Goal: Transaction & Acquisition: Purchase product/service

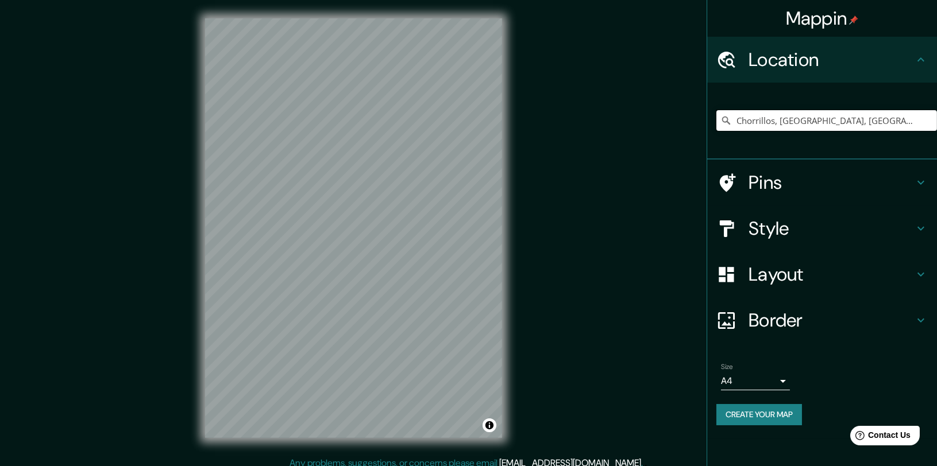
click at [918, 117] on input "Chorrillos, Provincia de Lima, Perú" at bounding box center [826, 120] width 221 height 21
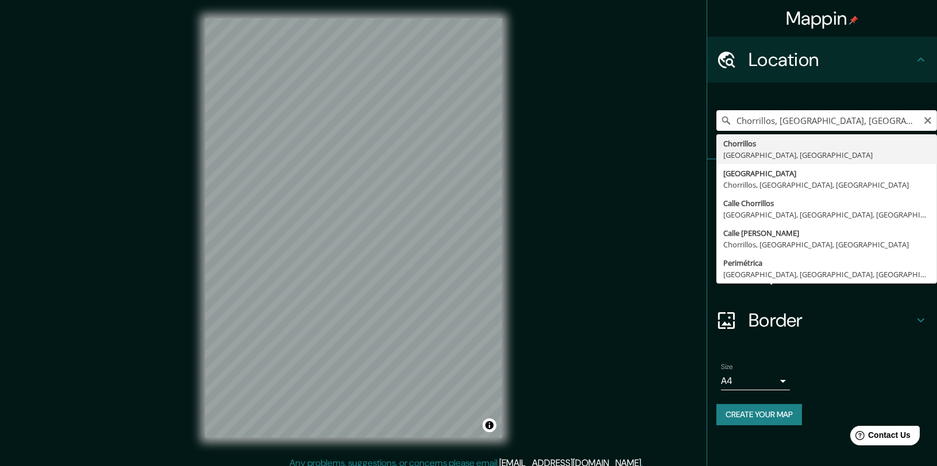
type input "Chorrillos, Provincia de Lima, Perú"
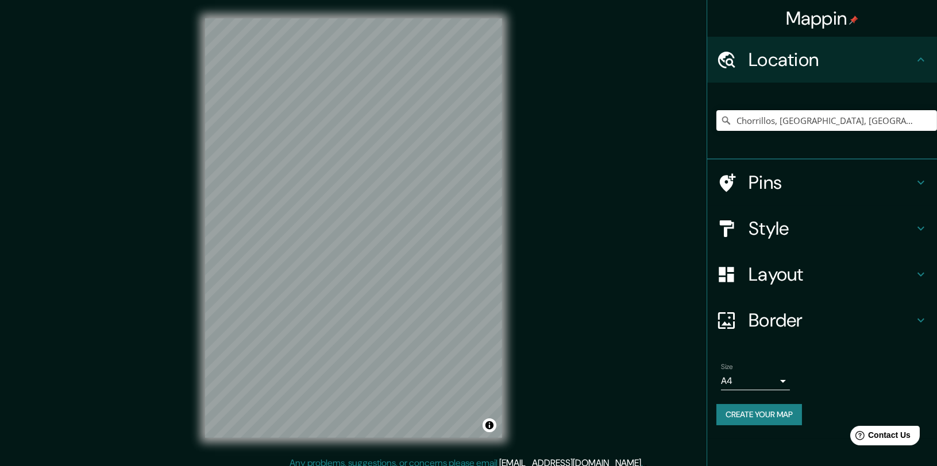
click at [786, 193] on h4 "Pins" at bounding box center [830, 182] width 165 height 23
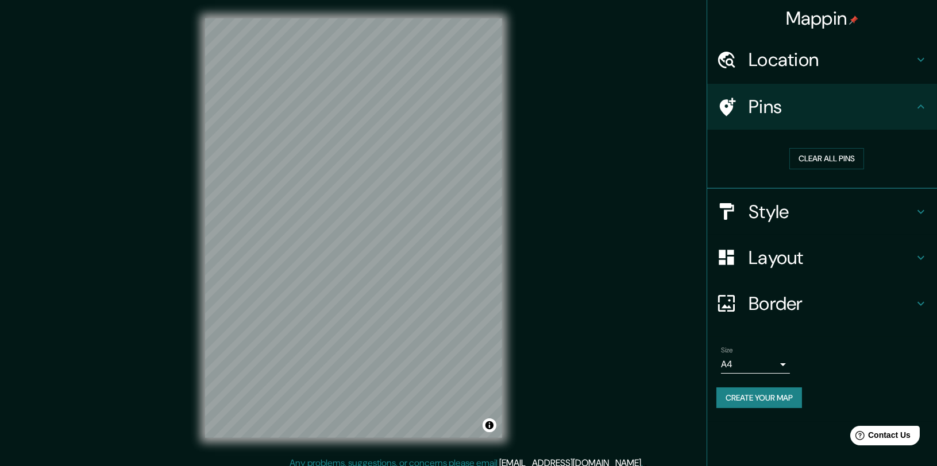
click at [772, 216] on h4 "Style" at bounding box center [830, 211] width 165 height 23
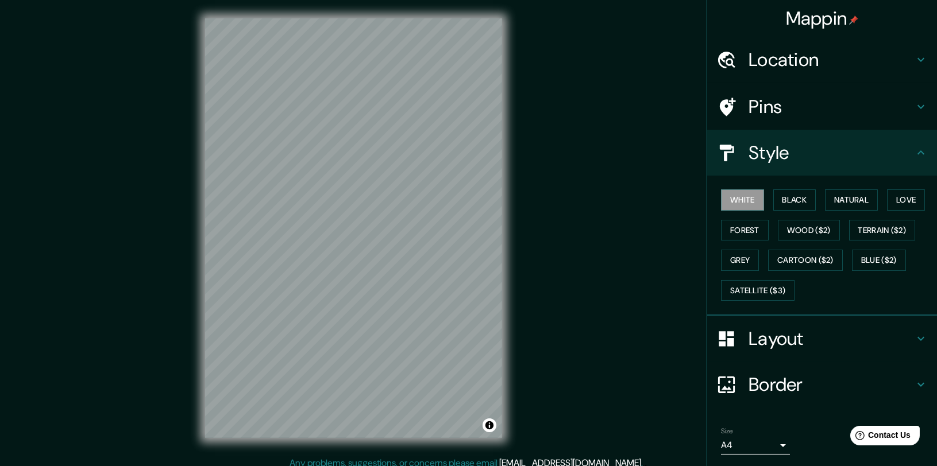
click at [774, 210] on div "White Black Natural Love Forest Wood ($2) Terrain ($2) Grey Cartoon ($2) Blue (…" at bounding box center [826, 245] width 221 height 121
click at [775, 206] on button "Black" at bounding box center [794, 200] width 43 height 21
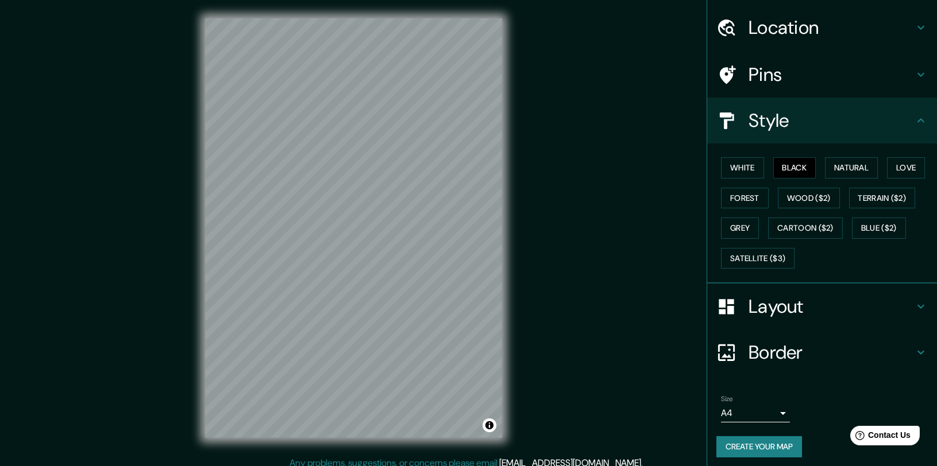
scroll to position [36, 0]
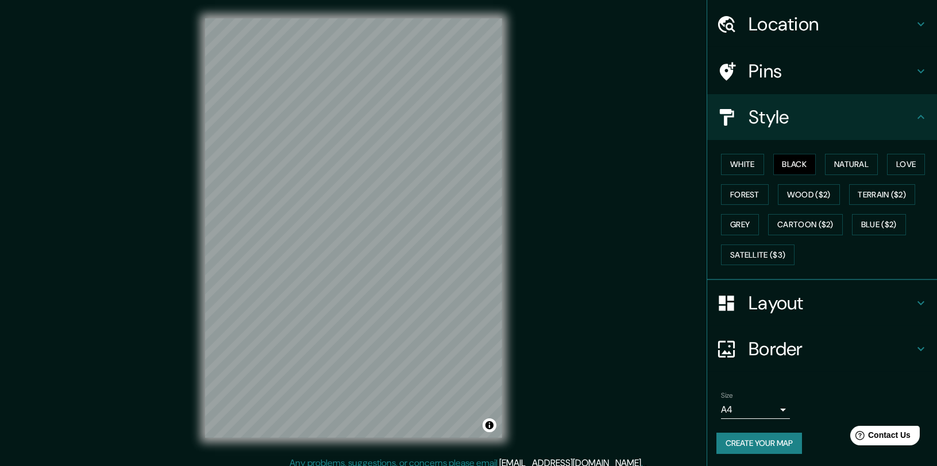
click at [765, 439] on button "Create your map" at bounding box center [759, 443] width 86 height 21
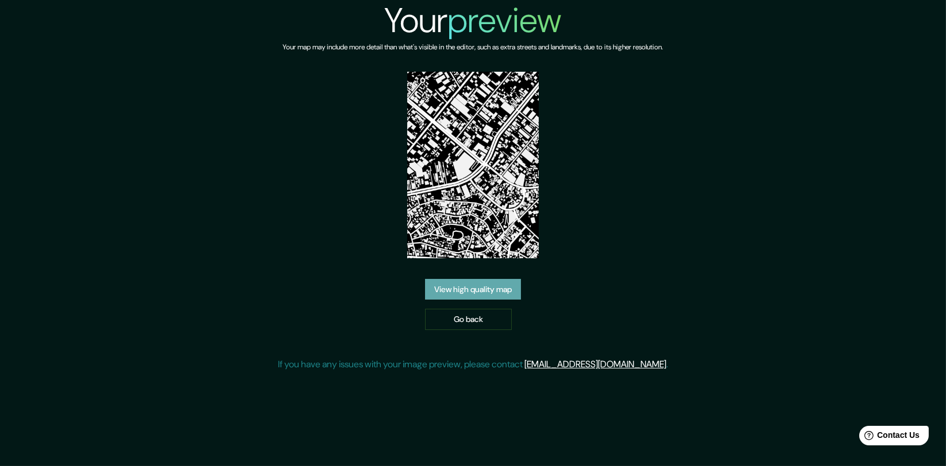
click at [484, 284] on link "View high quality map" at bounding box center [473, 289] width 96 height 21
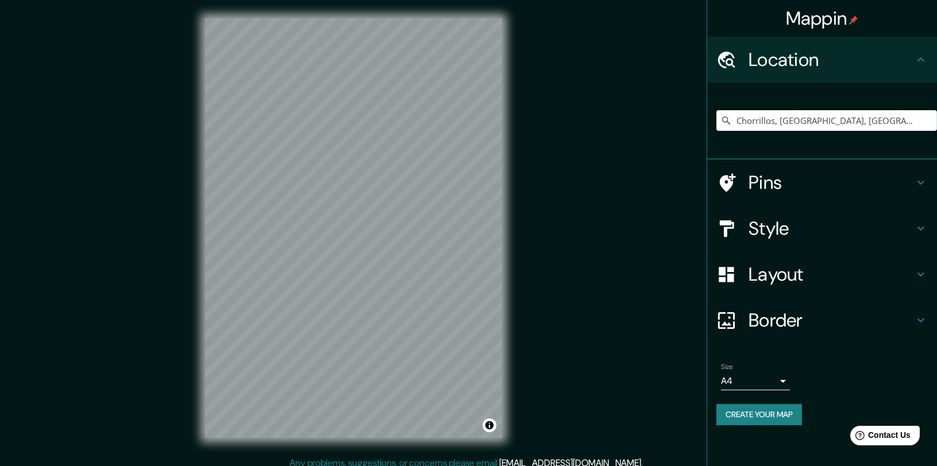
click at [906, 119] on input "Chorrillos, [GEOGRAPHIC_DATA], [GEOGRAPHIC_DATA]" at bounding box center [826, 120] width 221 height 21
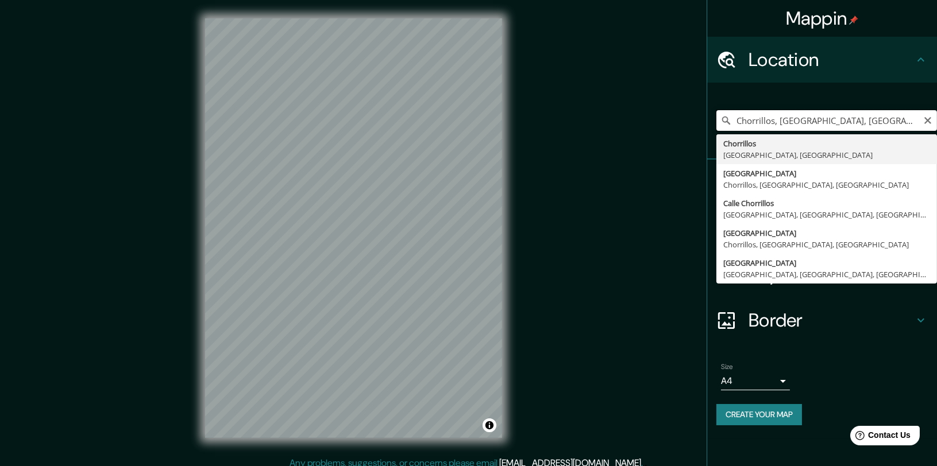
type input "Chorrillos, [GEOGRAPHIC_DATA], [GEOGRAPHIC_DATA]"
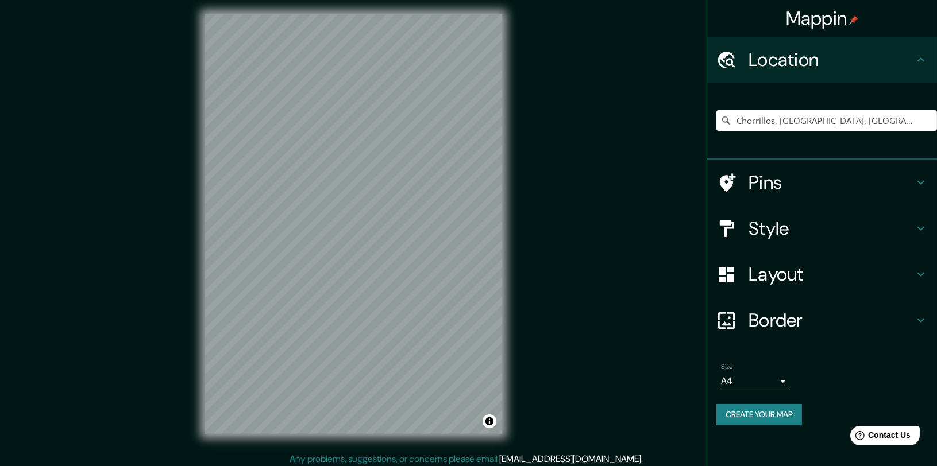
scroll to position [9, 0]
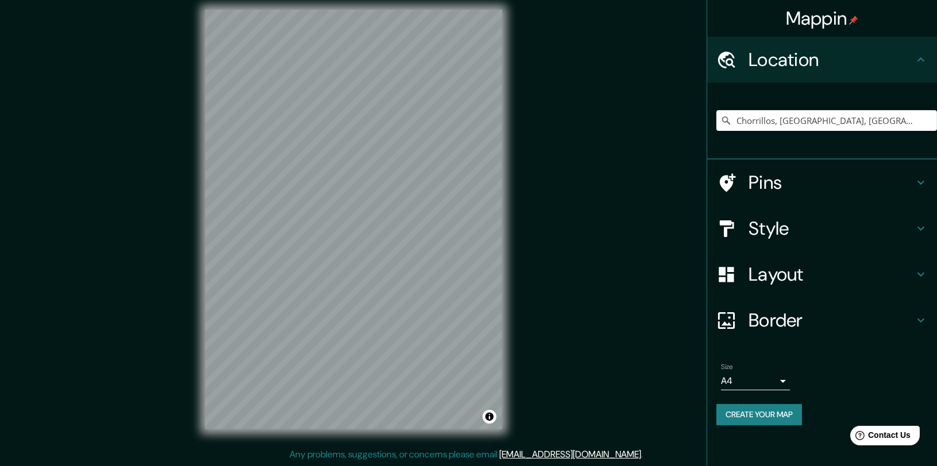
click at [891, 237] on h4 "Style" at bounding box center [830, 228] width 165 height 23
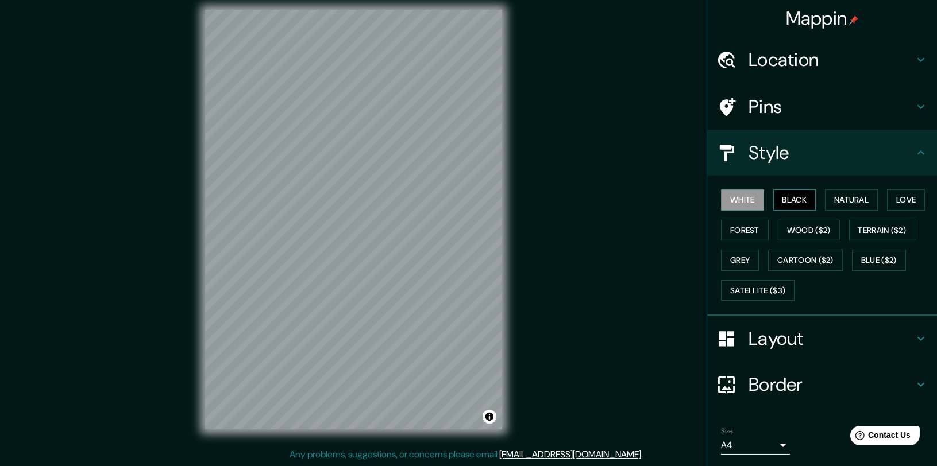
click at [798, 199] on button "Black" at bounding box center [794, 200] width 43 height 21
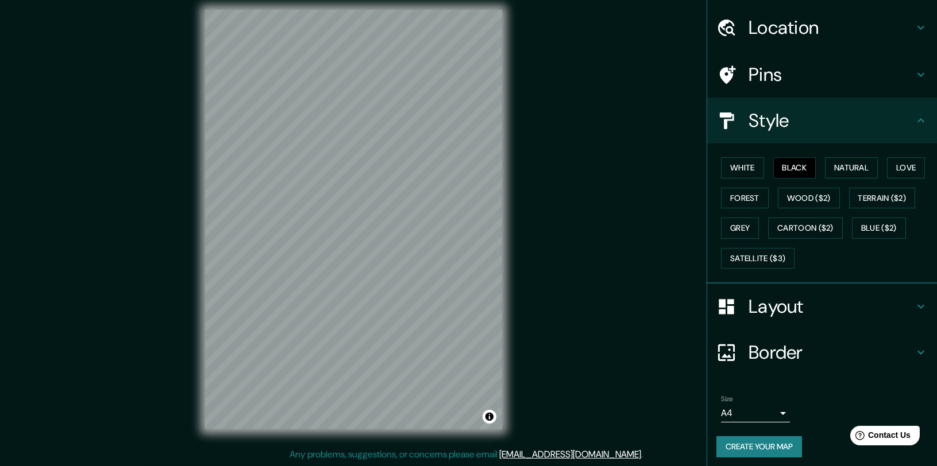
scroll to position [36, 0]
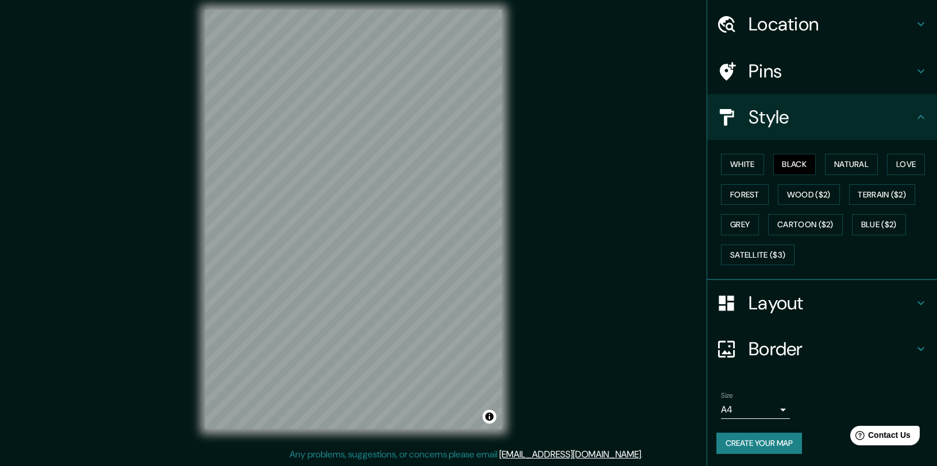
click at [756, 445] on button "Create your map" at bounding box center [759, 443] width 86 height 21
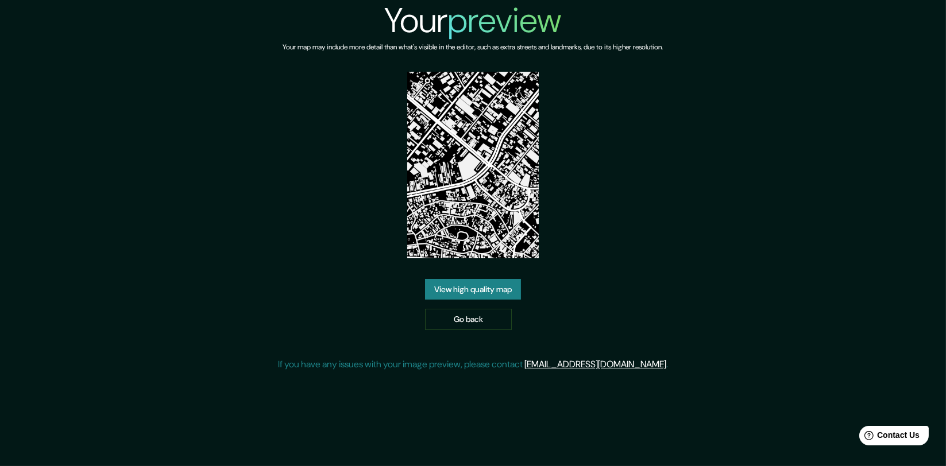
click at [496, 277] on div "Your preview Your map may include more detail than what's visible in the editor…" at bounding box center [473, 190] width 390 height 381
click at [504, 295] on link "View high quality map" at bounding box center [473, 289] width 96 height 21
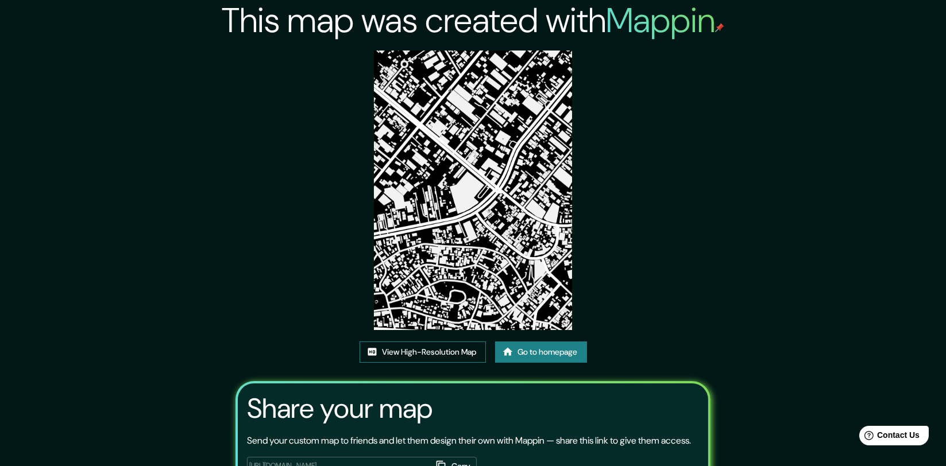
click at [408, 342] on link "View High-Resolution Map" at bounding box center [422, 352] width 126 height 21
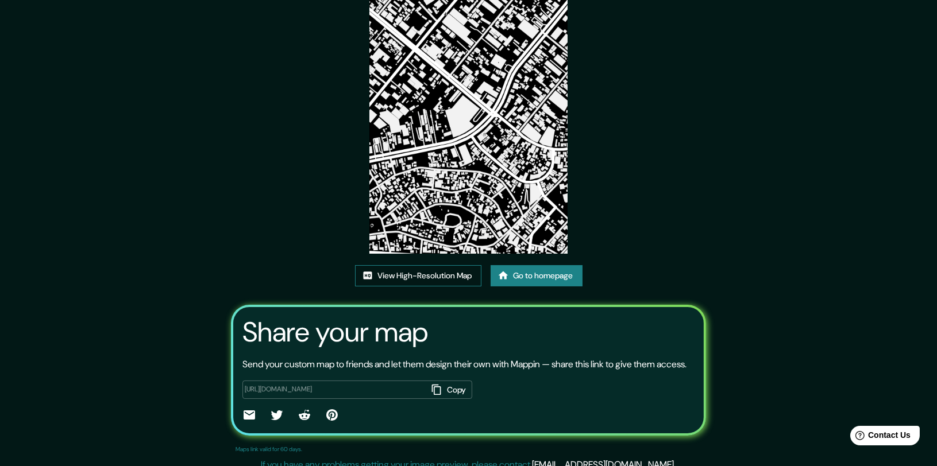
scroll to position [87, 0]
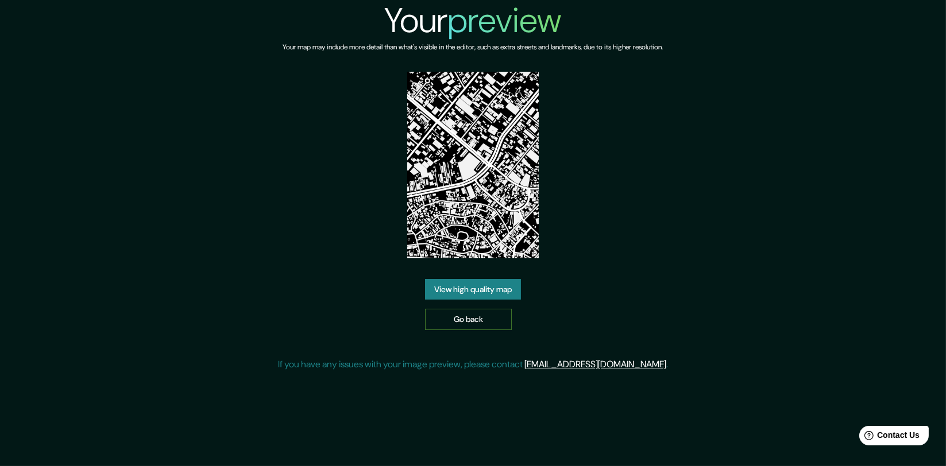
click at [440, 312] on link "Go back" at bounding box center [468, 319] width 87 height 21
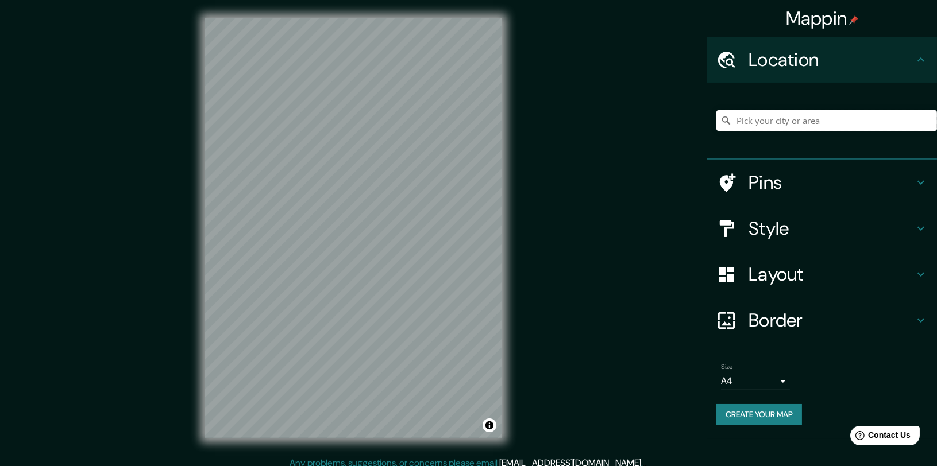
click at [826, 116] on input "Pick your city or area" at bounding box center [826, 120] width 221 height 21
type input "L"
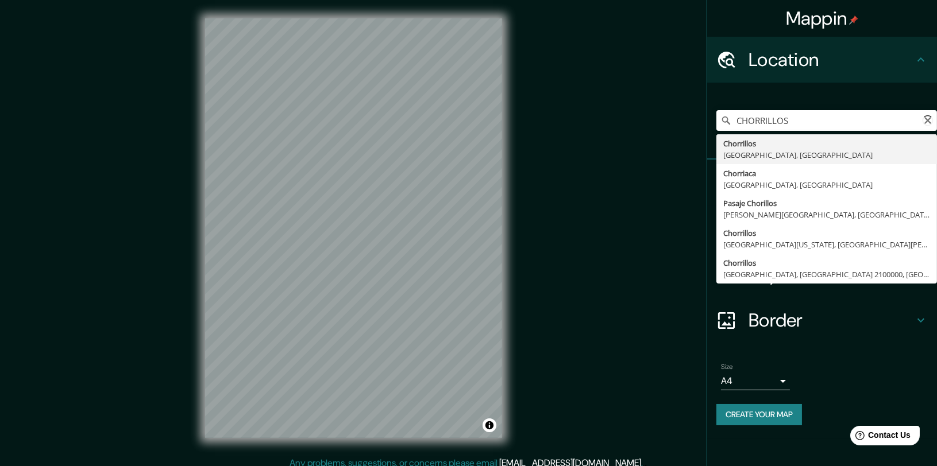
type input "Chorrillos, [GEOGRAPHIC_DATA], [GEOGRAPHIC_DATA]"
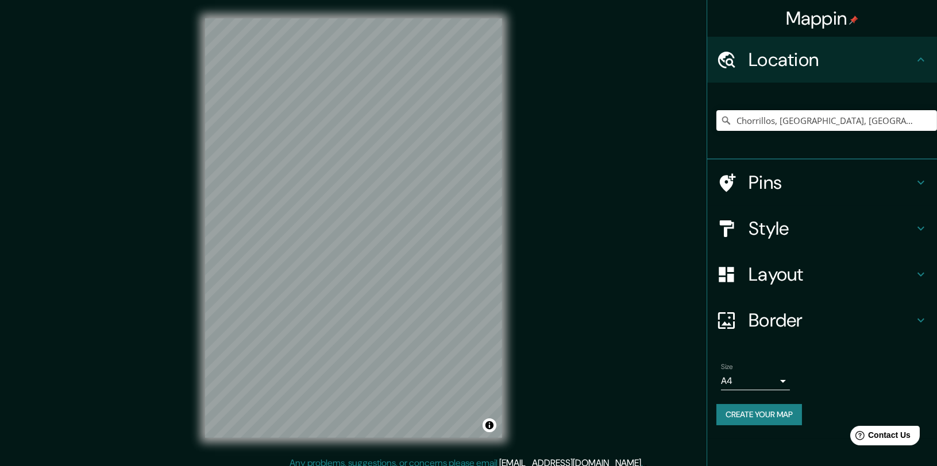
click at [825, 222] on h4 "Style" at bounding box center [830, 228] width 165 height 23
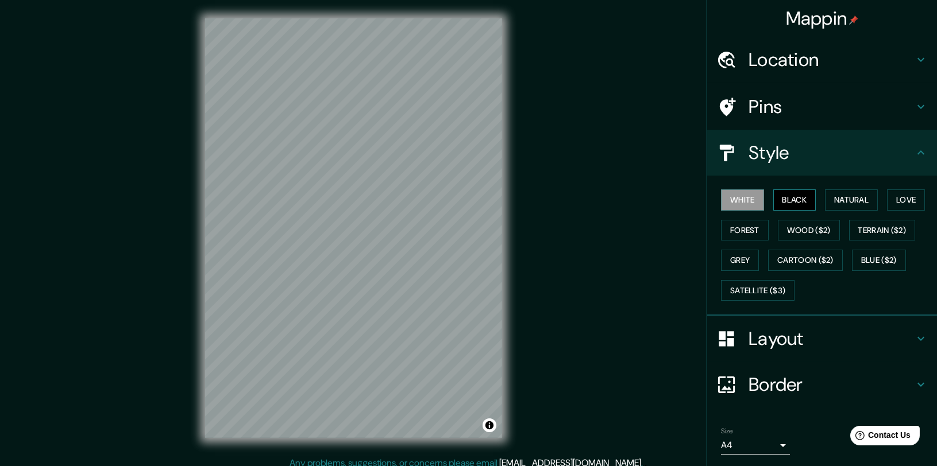
click at [790, 200] on button "Black" at bounding box center [794, 200] width 43 height 21
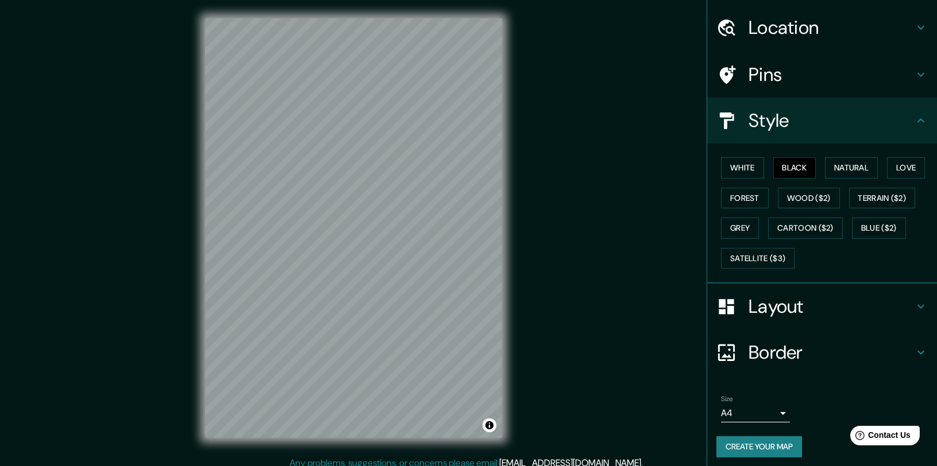
scroll to position [36, 0]
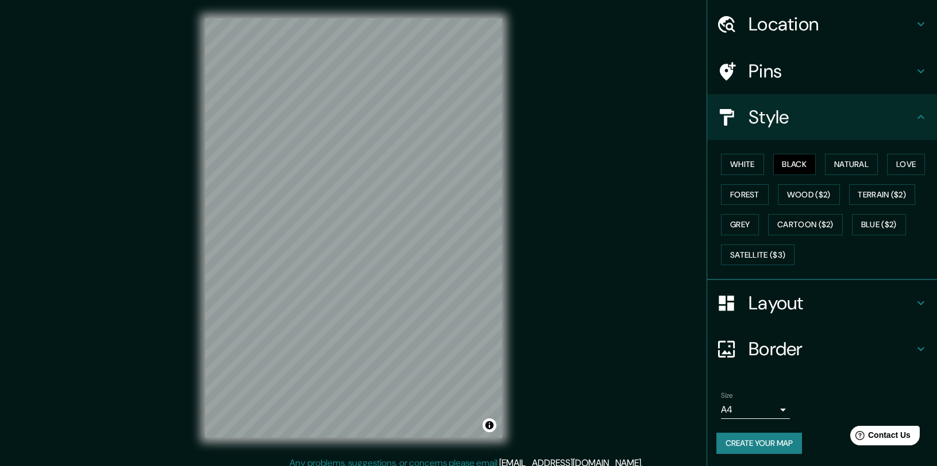
drag, startPoint x: 744, startPoint y: 441, endPoint x: 725, endPoint y: 423, distance: 26.0
click at [718, 418] on div "Size A4 single Create your map" at bounding box center [821, 425] width 211 height 76
click at [732, 433] on button "Create your map" at bounding box center [759, 443] width 86 height 21
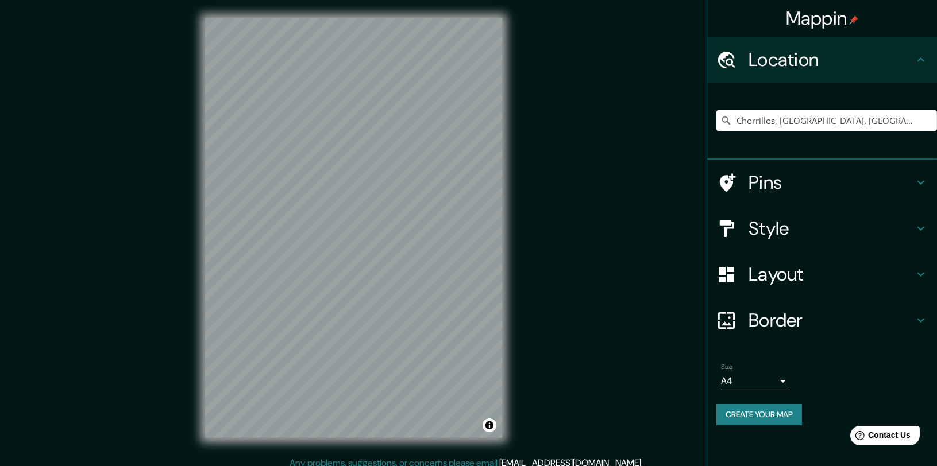
click at [881, 118] on input "Chorrillos, [GEOGRAPHIC_DATA], [GEOGRAPHIC_DATA]" at bounding box center [826, 120] width 221 height 21
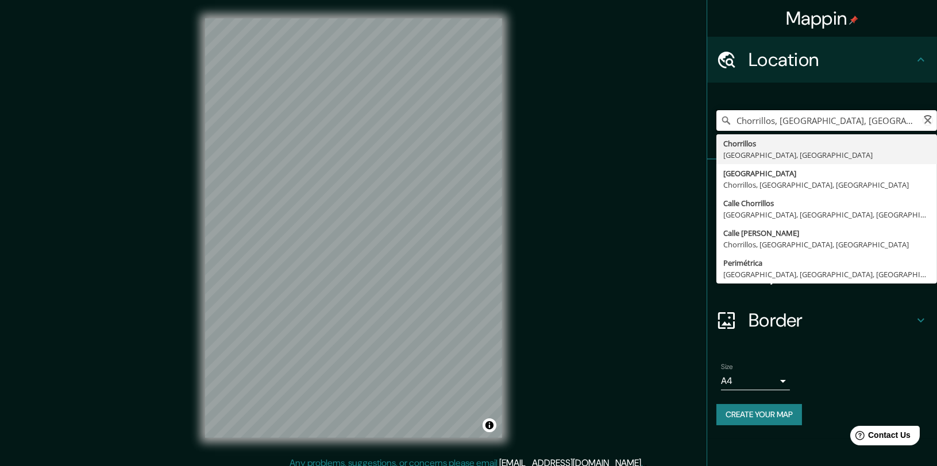
type input "Chorrillos, [GEOGRAPHIC_DATA], [GEOGRAPHIC_DATA]"
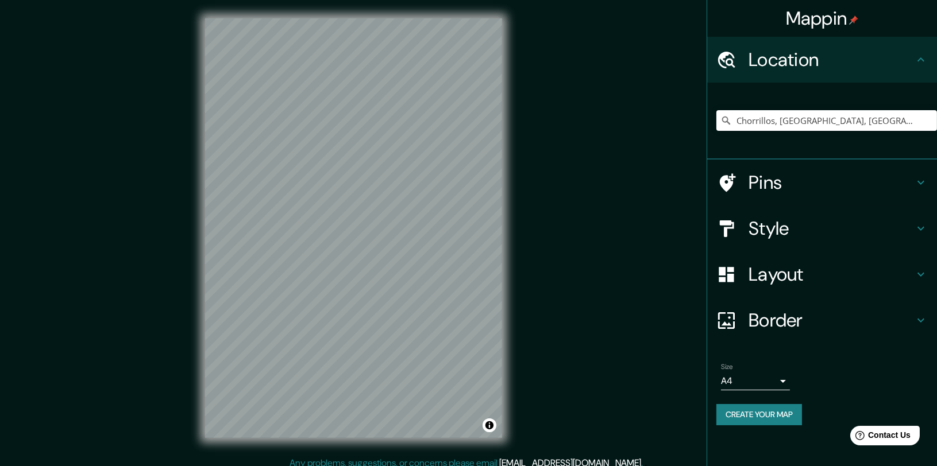
click at [777, 218] on h4 "Style" at bounding box center [830, 228] width 165 height 23
click at [778, 218] on h4 "Style" at bounding box center [830, 228] width 165 height 23
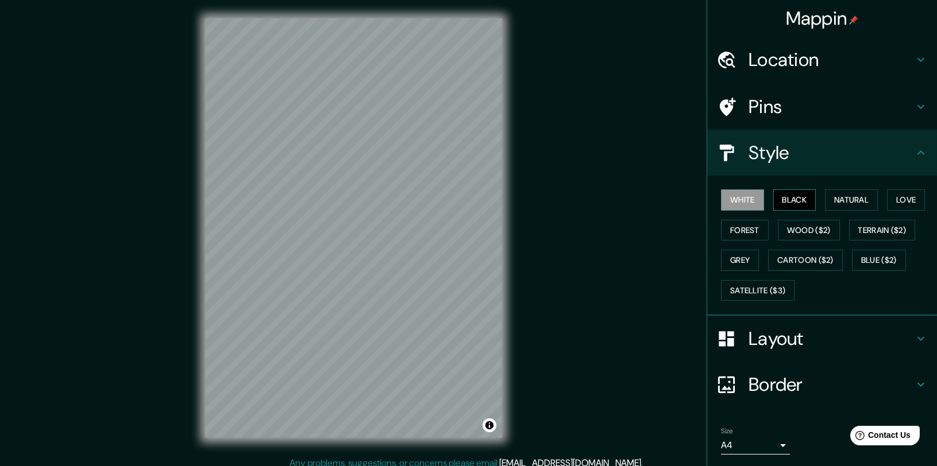
click at [789, 201] on button "Black" at bounding box center [794, 200] width 43 height 21
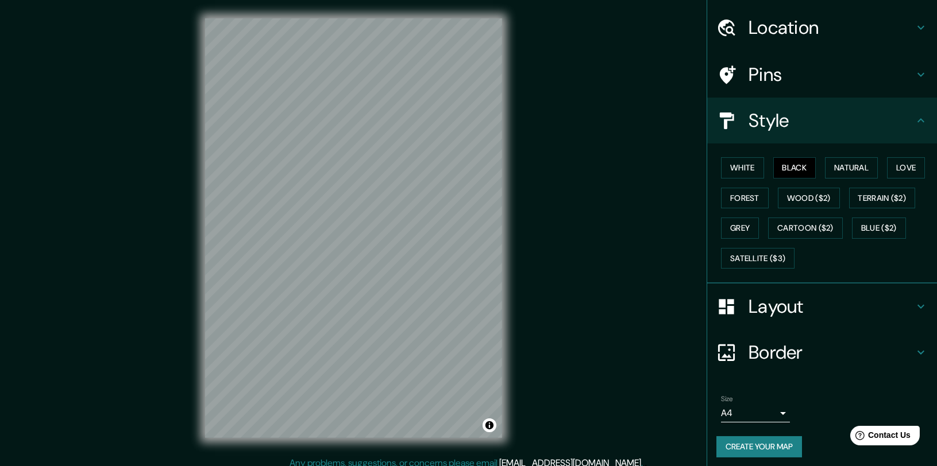
scroll to position [36, 0]
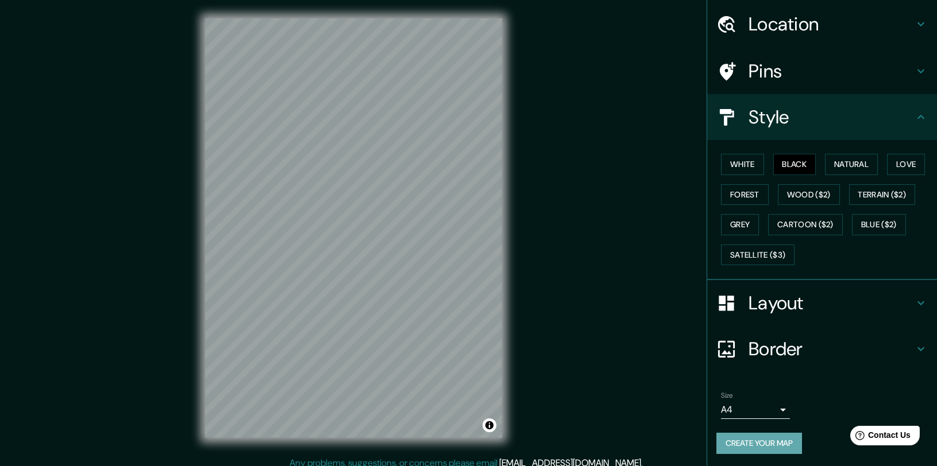
click at [757, 437] on button "Create your map" at bounding box center [759, 443] width 86 height 21
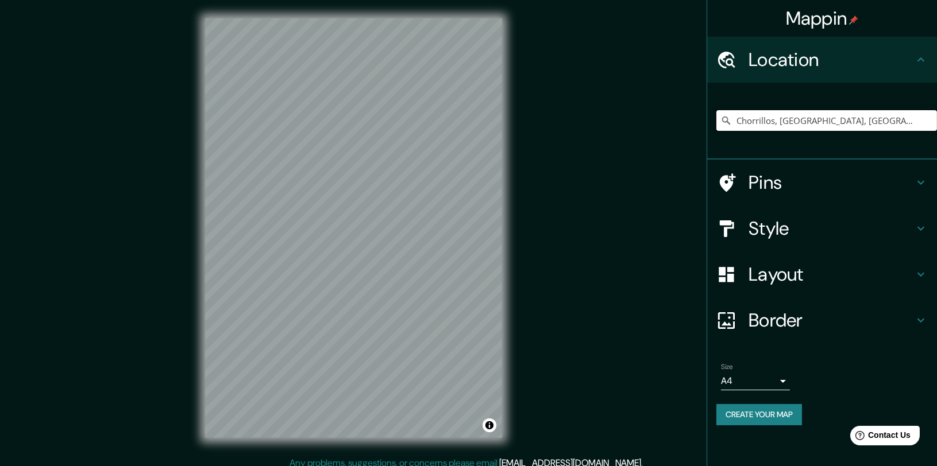
click at [882, 119] on input "Chorrillos, [GEOGRAPHIC_DATA], [GEOGRAPHIC_DATA]" at bounding box center [826, 120] width 221 height 21
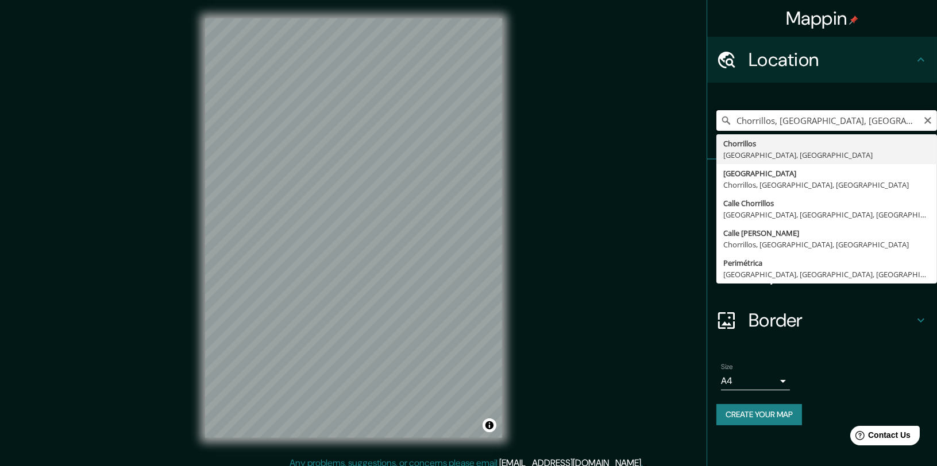
type input "Chorrillos, [GEOGRAPHIC_DATA], [GEOGRAPHIC_DATA]"
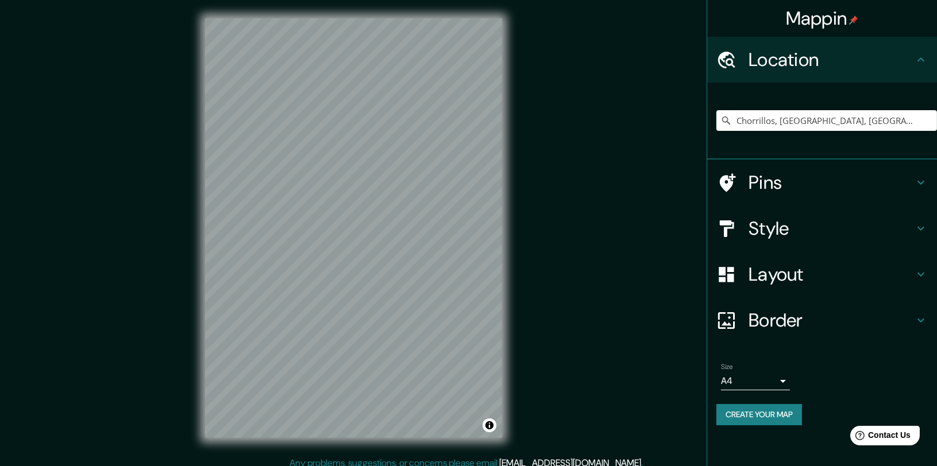
click at [821, 222] on h4 "Style" at bounding box center [830, 228] width 165 height 23
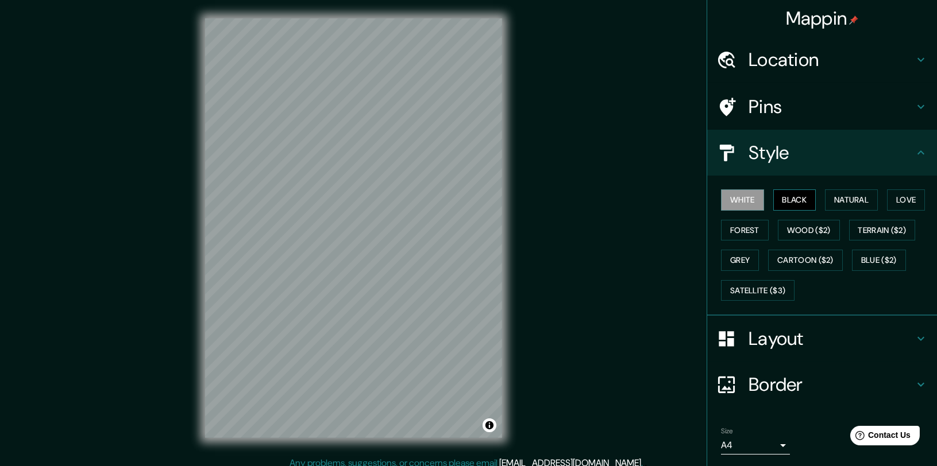
click at [782, 193] on button "Black" at bounding box center [794, 200] width 43 height 21
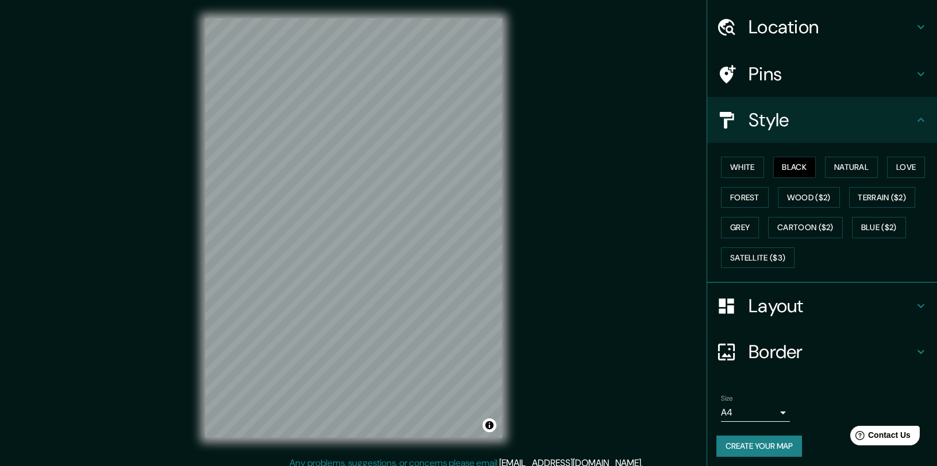
scroll to position [36, 0]
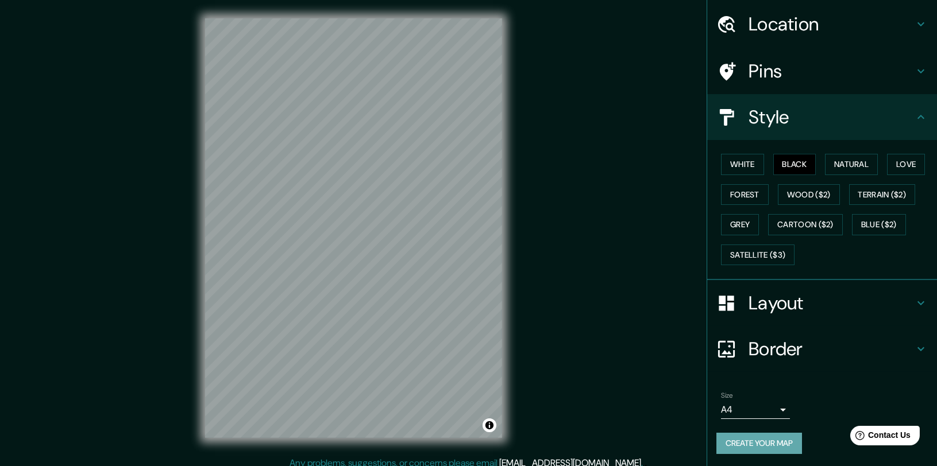
click at [749, 438] on button "Create your map" at bounding box center [759, 443] width 86 height 21
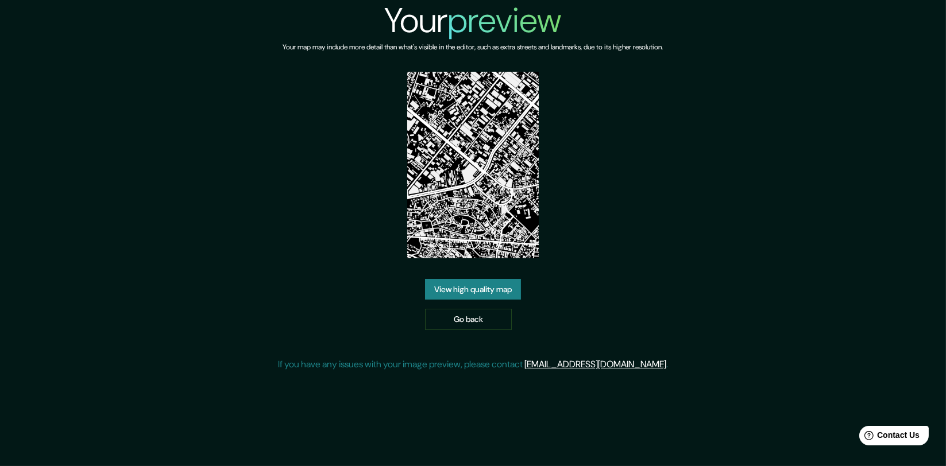
click at [430, 154] on img at bounding box center [473, 165] width 132 height 187
click at [432, 294] on link "View high quality map" at bounding box center [473, 289] width 96 height 21
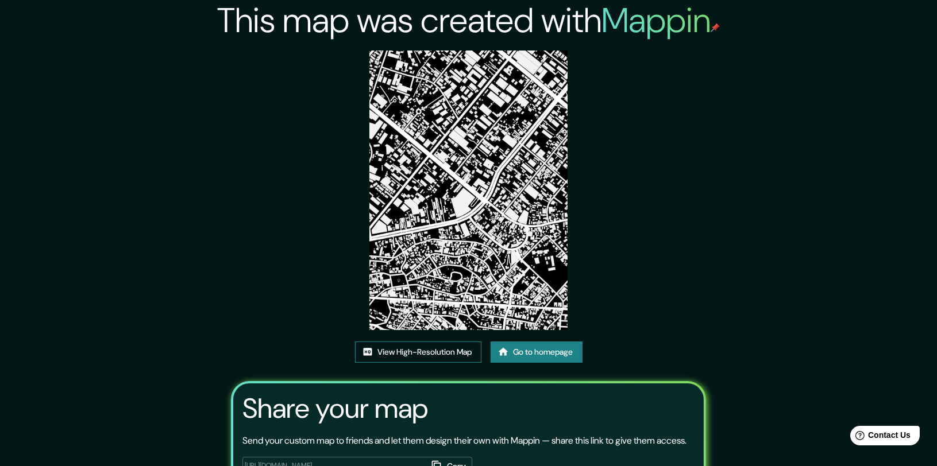
click at [398, 83] on img at bounding box center [468, 191] width 198 height 280
click at [412, 345] on link "View High-Resolution Map" at bounding box center [418, 352] width 126 height 21
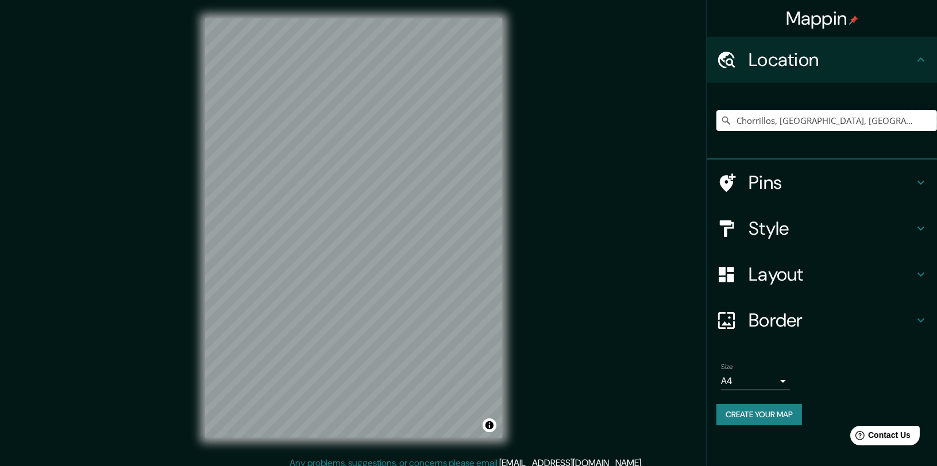
click at [880, 121] on input "Chorrillos, [GEOGRAPHIC_DATA], [GEOGRAPHIC_DATA]" at bounding box center [826, 120] width 221 height 21
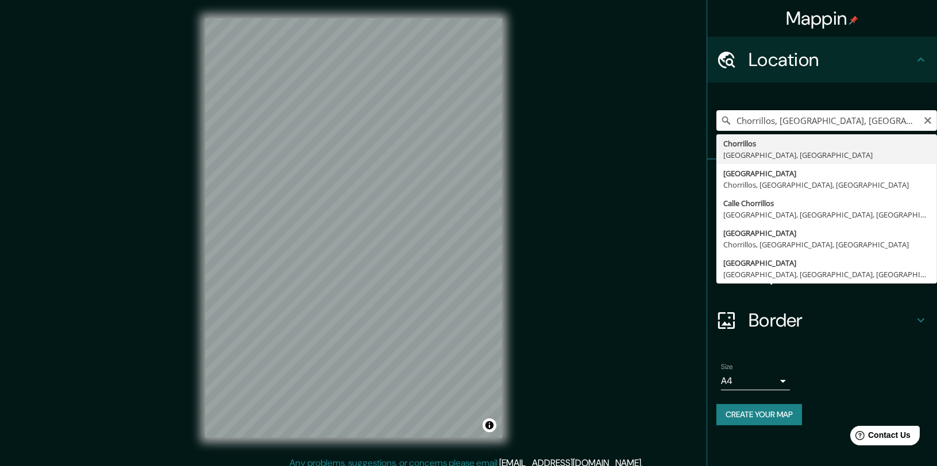
type input "Chorrillos, [GEOGRAPHIC_DATA], [GEOGRAPHIC_DATA]"
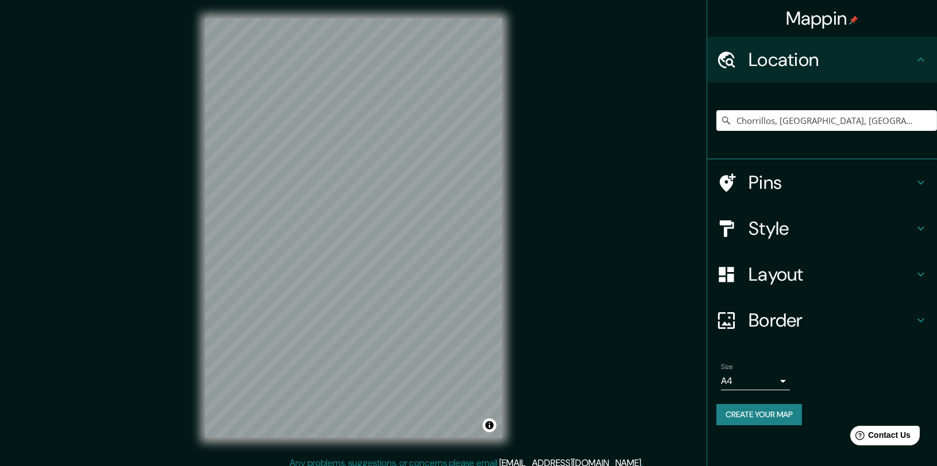
click at [795, 225] on h4 "Style" at bounding box center [830, 228] width 165 height 23
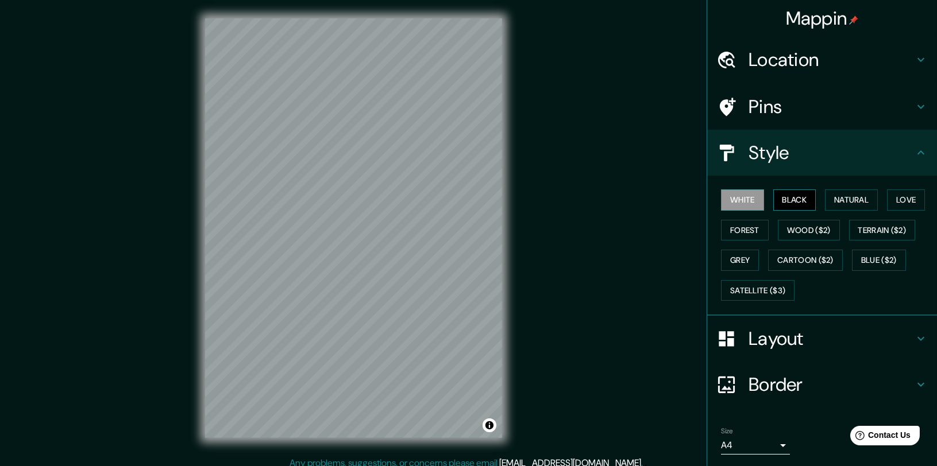
click at [775, 202] on button "Black" at bounding box center [794, 200] width 43 height 21
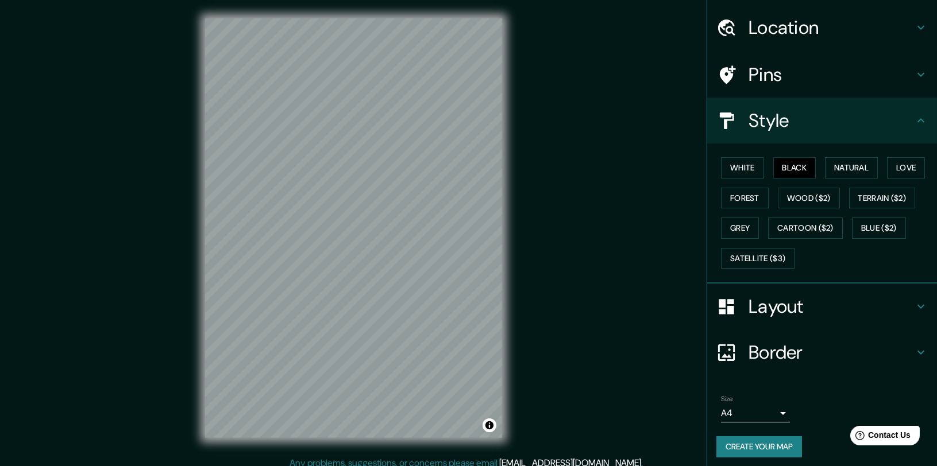
scroll to position [36, 0]
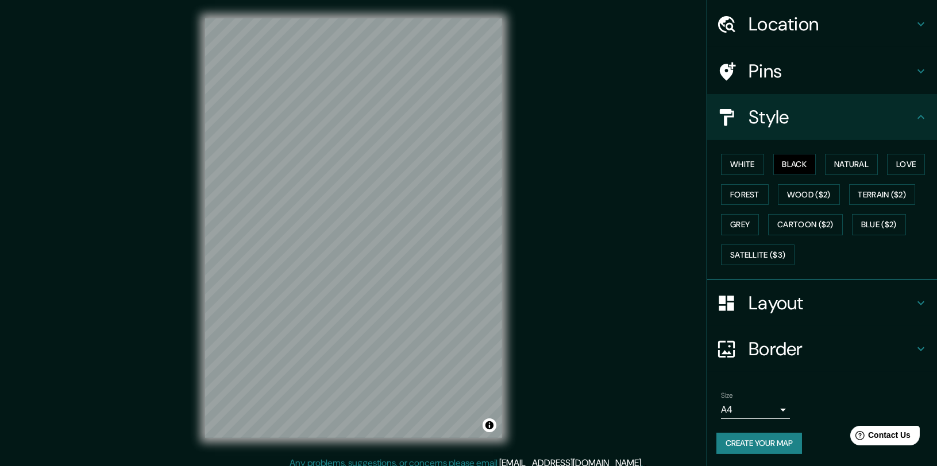
click at [760, 439] on button "Create your map" at bounding box center [759, 443] width 86 height 21
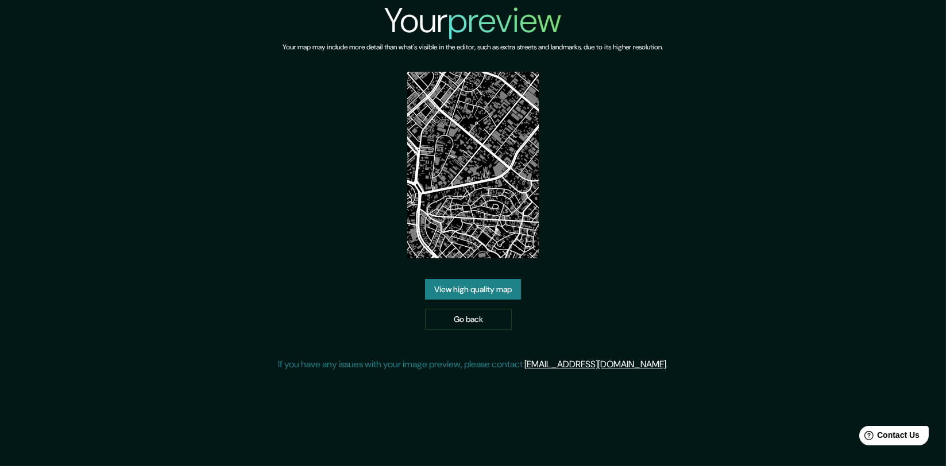
click at [477, 281] on link "View high quality map" at bounding box center [473, 289] width 96 height 21
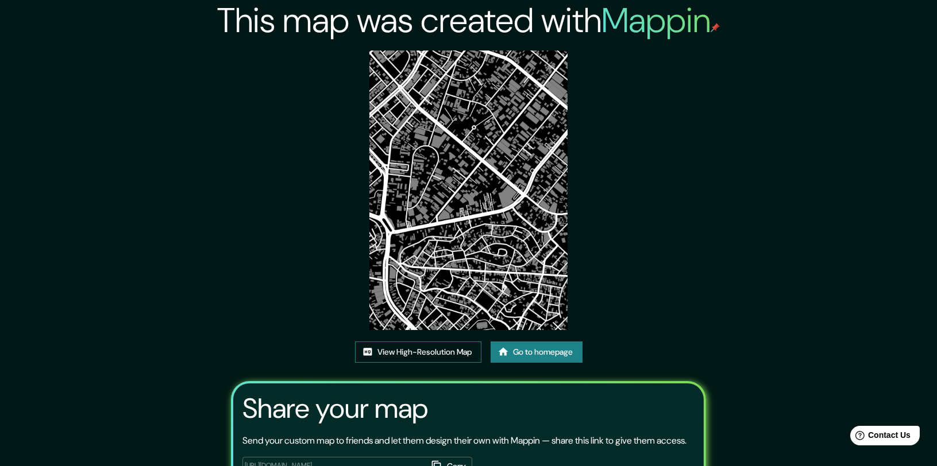
click at [436, 350] on link "View High-Resolution Map" at bounding box center [418, 352] width 126 height 21
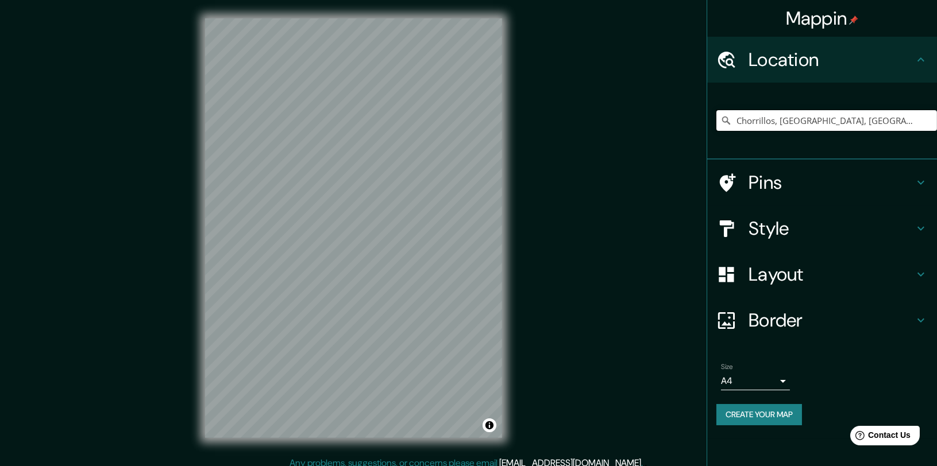
click at [908, 119] on input "Chorrillos, Provincia de Lima, Perú" at bounding box center [826, 120] width 221 height 21
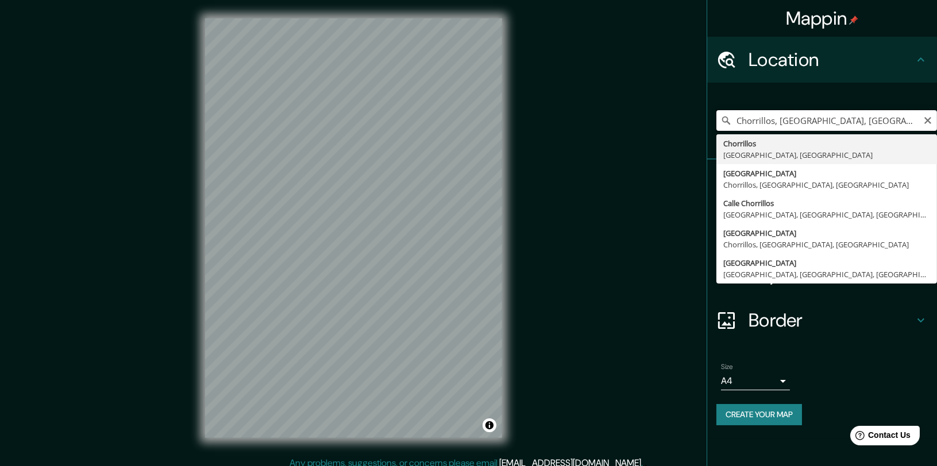
type input "Chorrillos, Provincia de Lima, Perú"
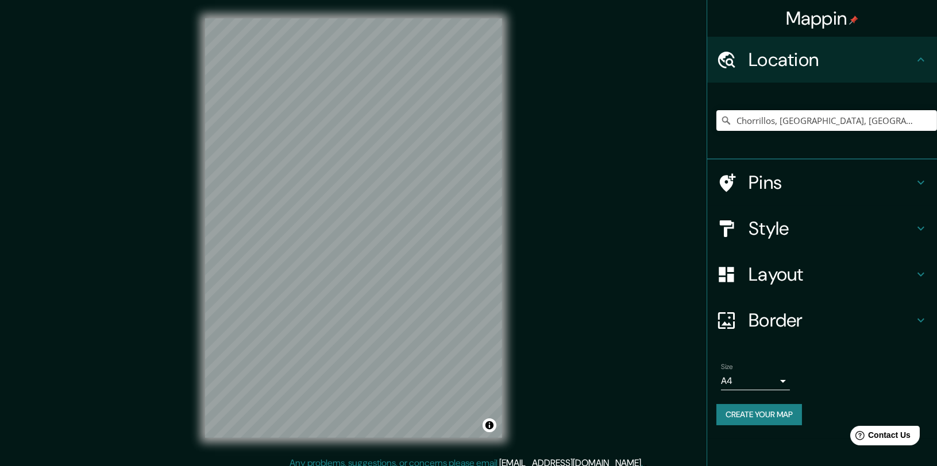
click at [864, 233] on h4 "Style" at bounding box center [830, 228] width 165 height 23
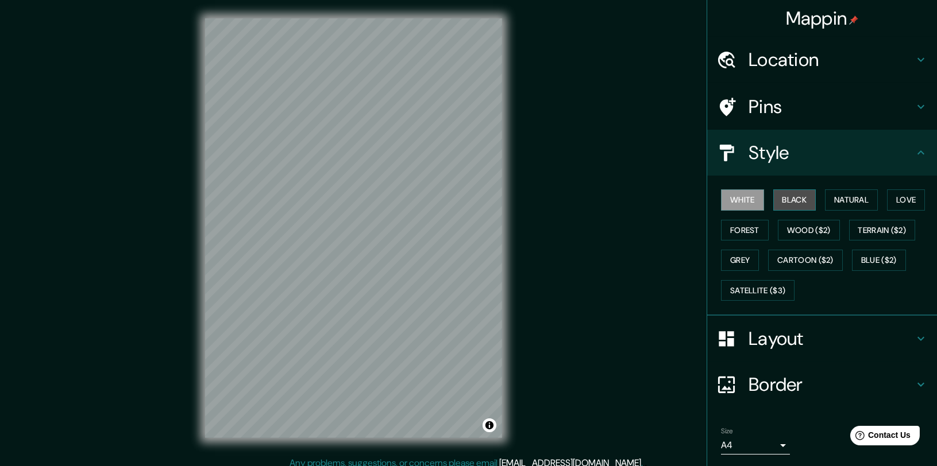
click at [788, 198] on button "Black" at bounding box center [794, 200] width 43 height 21
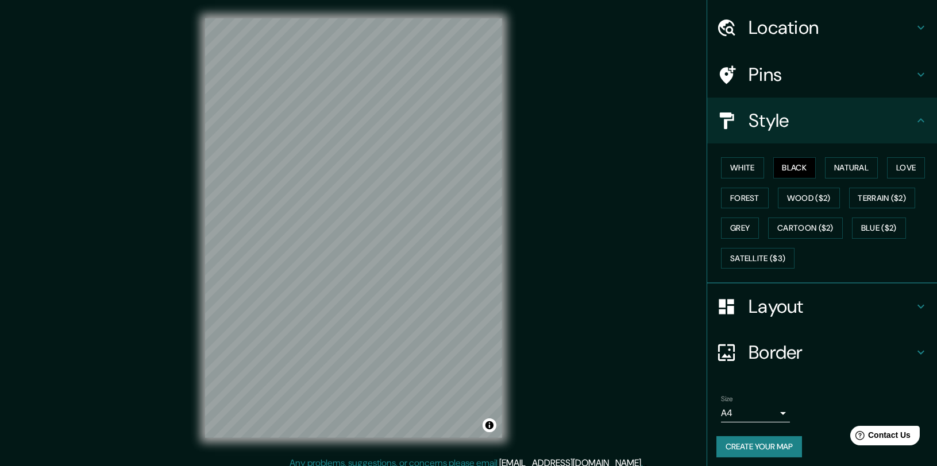
scroll to position [36, 0]
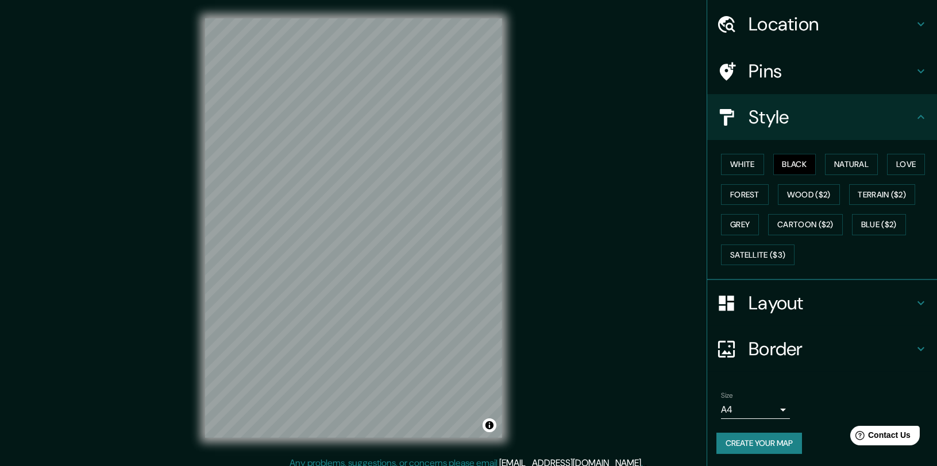
click at [757, 448] on button "Create your map" at bounding box center [759, 443] width 86 height 21
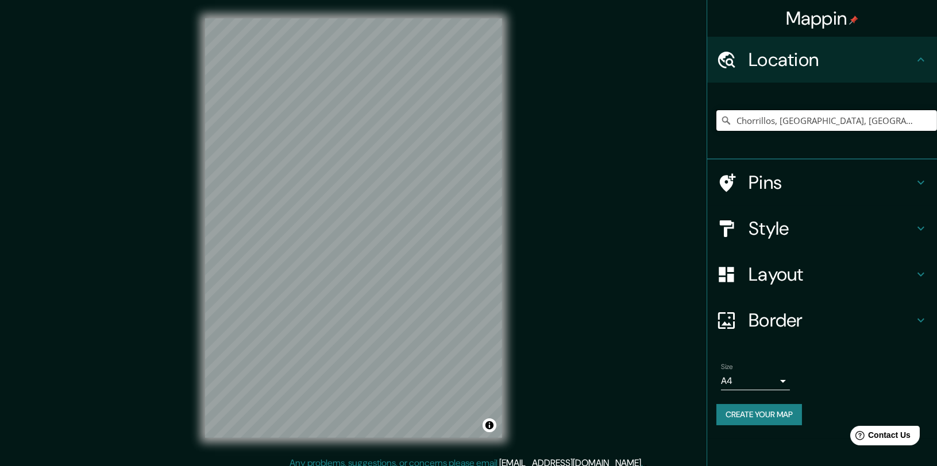
click at [880, 121] on input "Chorrillos, [GEOGRAPHIC_DATA], [GEOGRAPHIC_DATA]" at bounding box center [826, 120] width 221 height 21
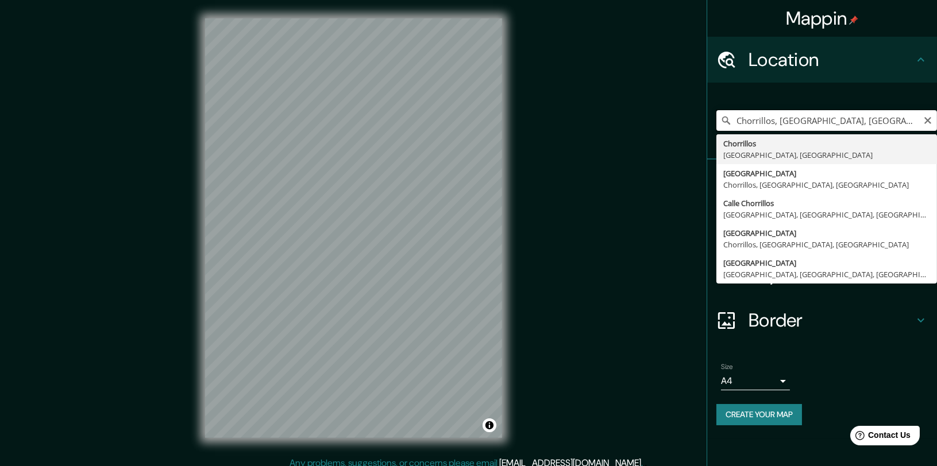
type input "Chorrillos, [GEOGRAPHIC_DATA], [GEOGRAPHIC_DATA]"
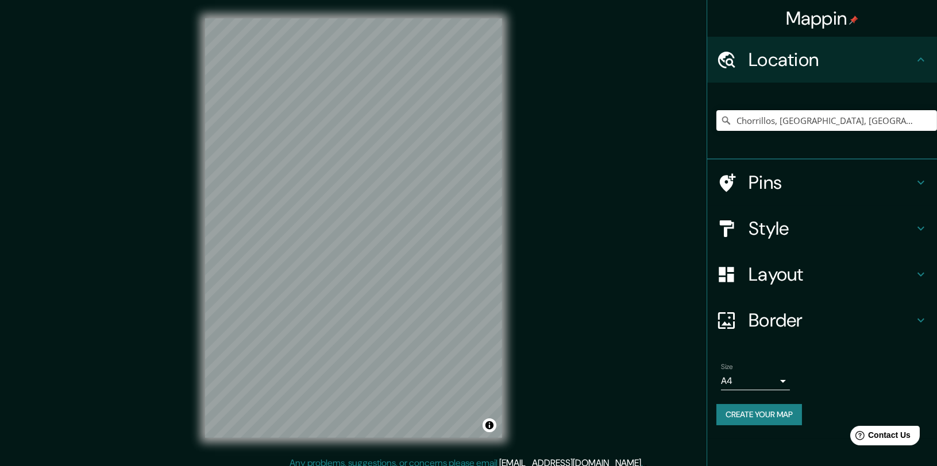
click at [814, 239] on h4 "Style" at bounding box center [830, 228] width 165 height 23
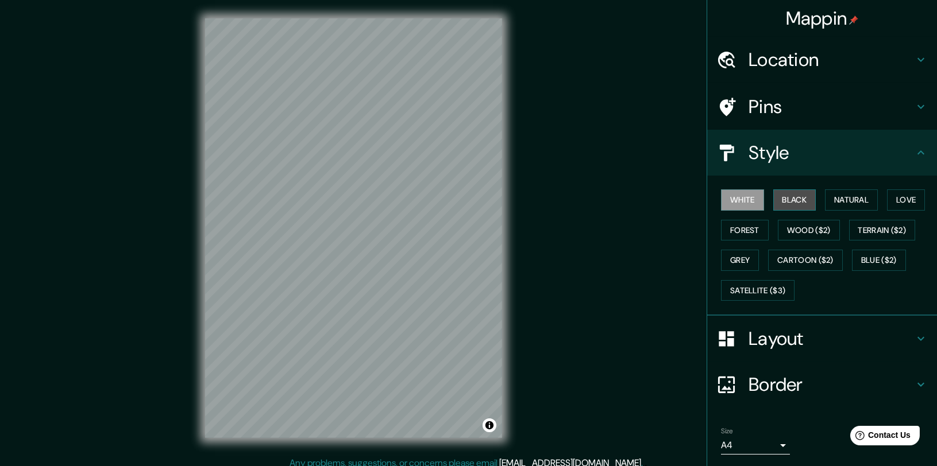
click at [782, 203] on button "Black" at bounding box center [794, 200] width 43 height 21
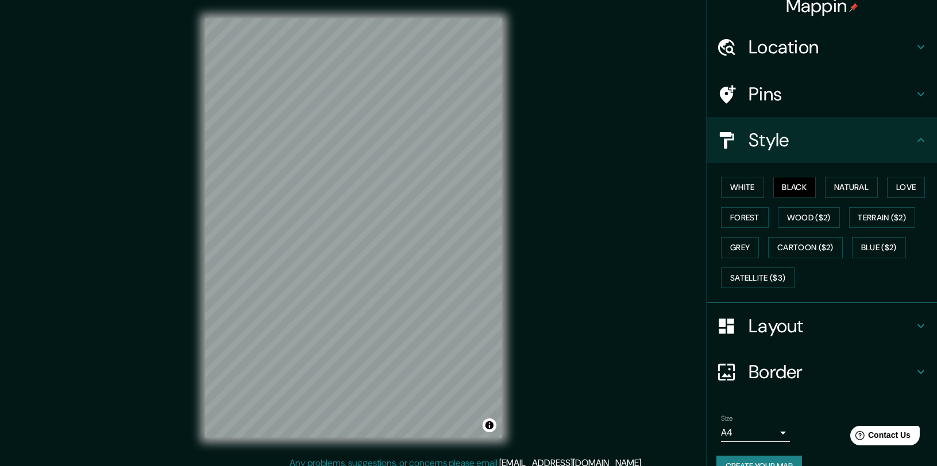
scroll to position [36, 0]
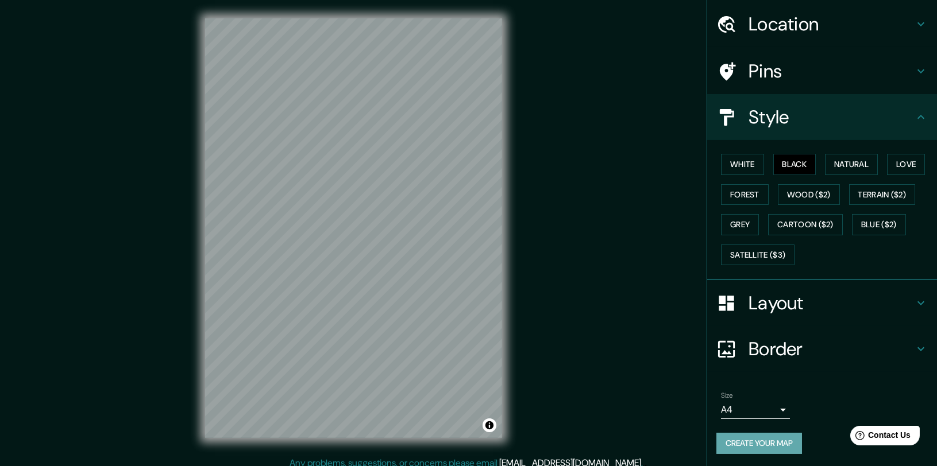
click at [780, 435] on button "Create your map" at bounding box center [759, 443] width 86 height 21
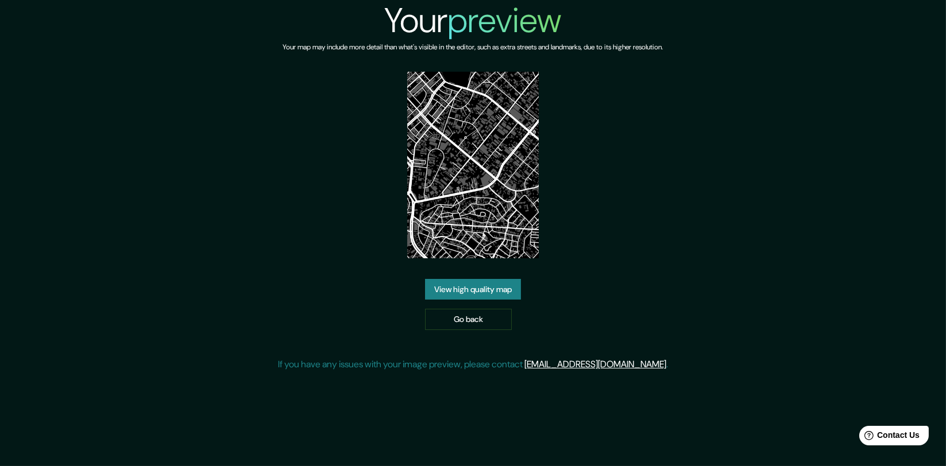
click at [486, 294] on link "View high quality map" at bounding box center [473, 289] width 96 height 21
